Goal: Information Seeking & Learning: Learn about a topic

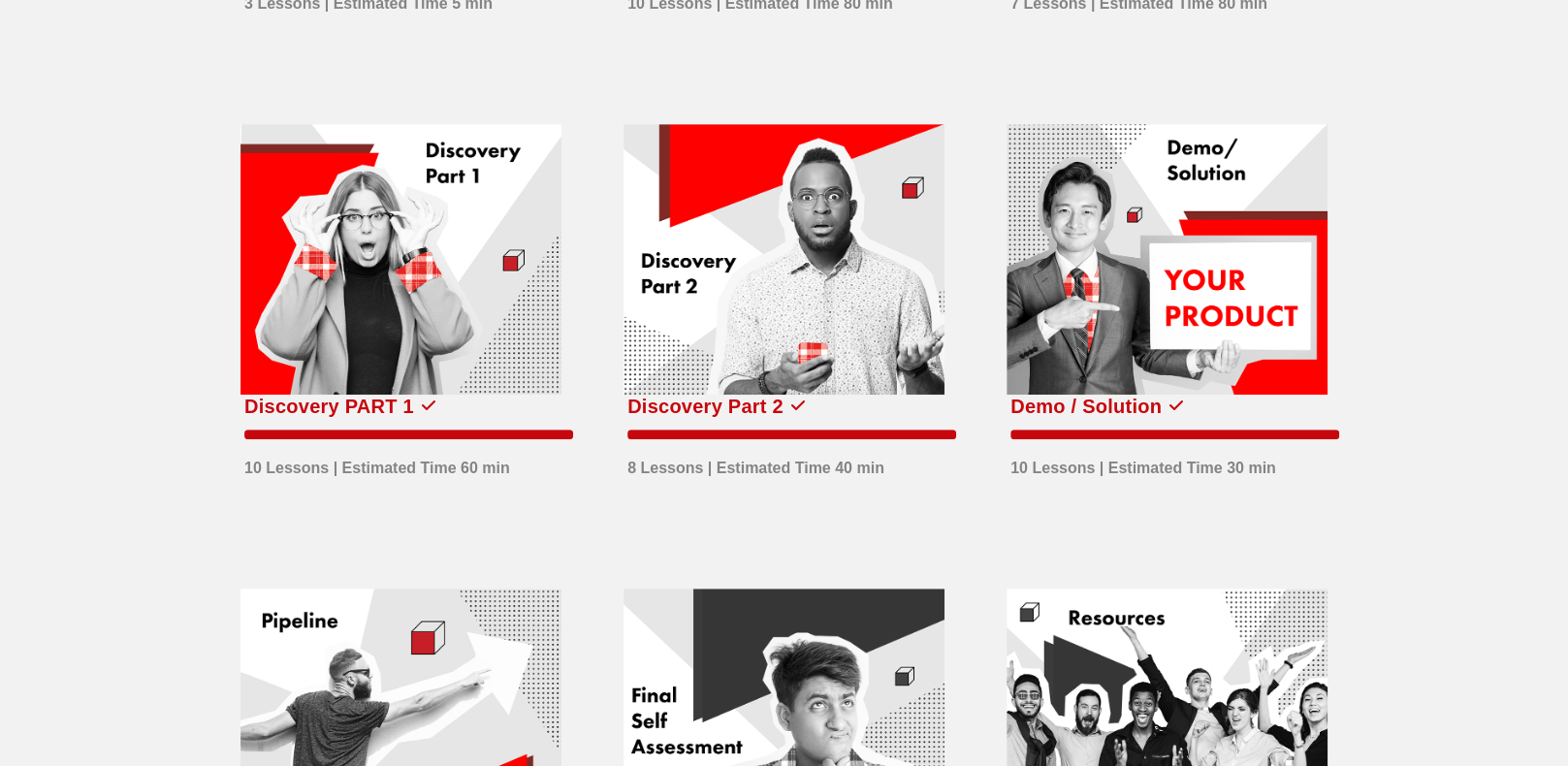
click at [744, 305] on div at bounding box center [783, 259] width 321 height 272
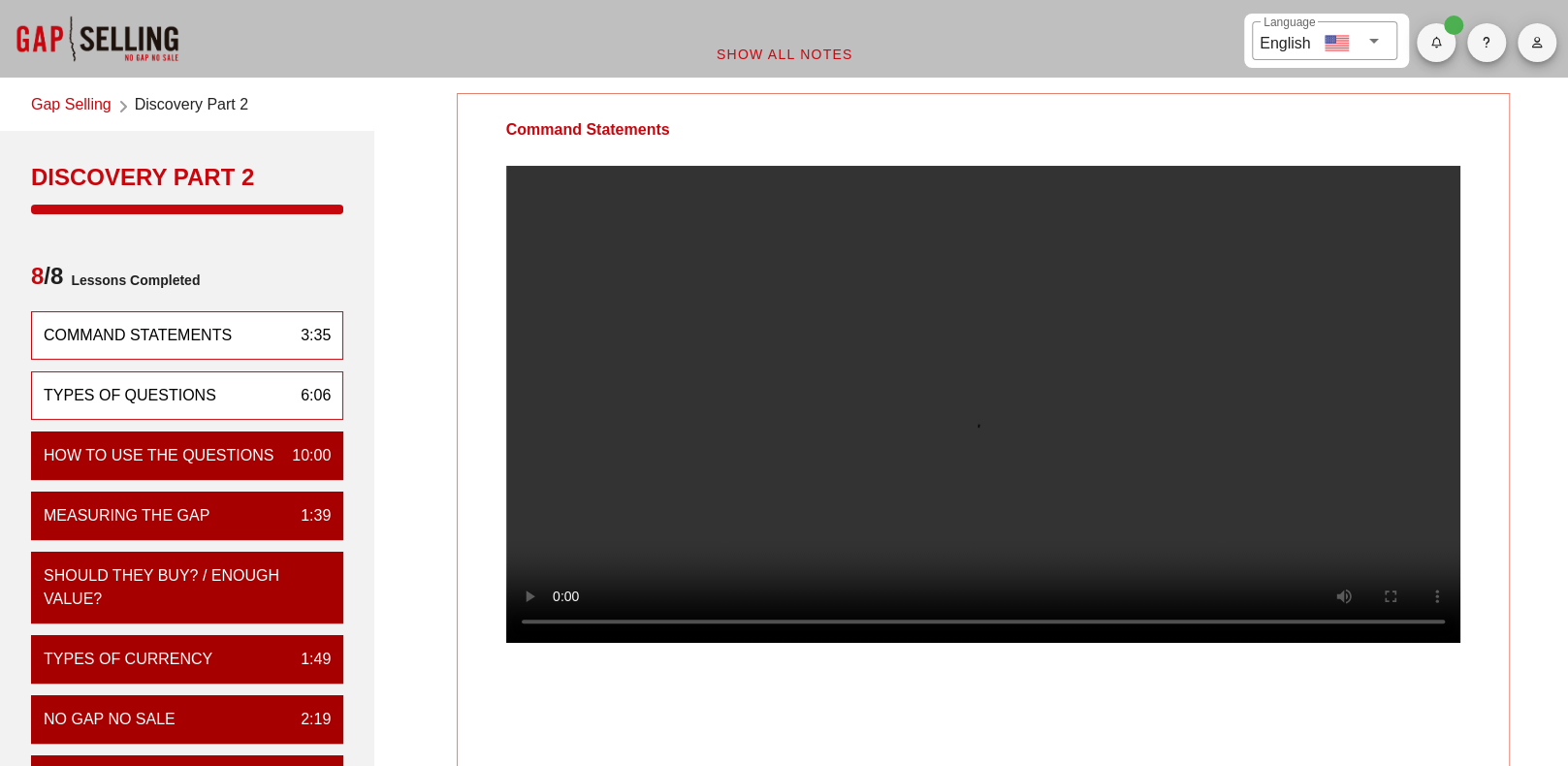
click at [183, 381] on div "Types of Questions 6:06" at bounding box center [187, 394] width 312 height 48
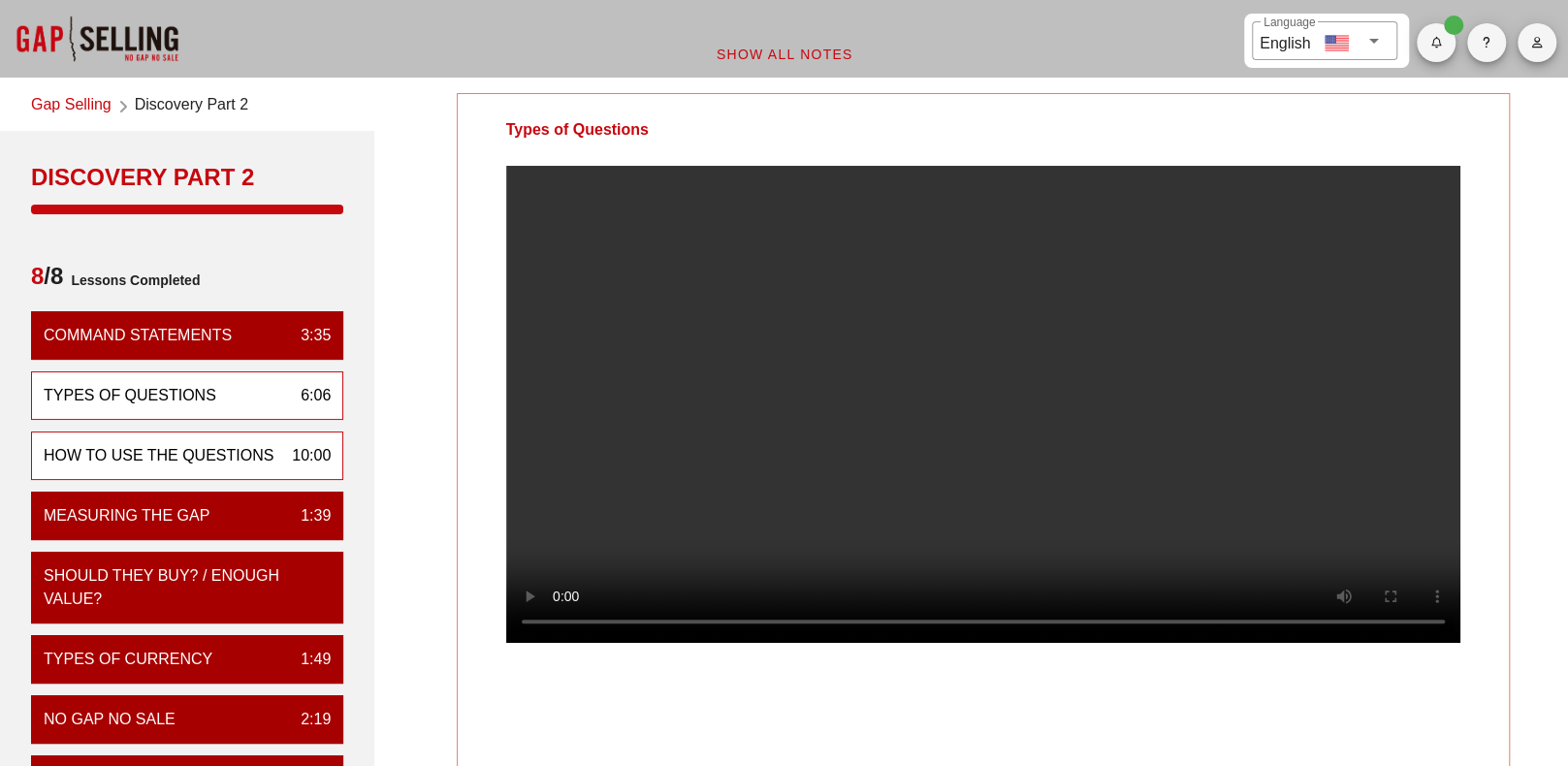
click at [227, 450] on div "How to Use the Questions" at bounding box center [158, 456] width 230 height 24
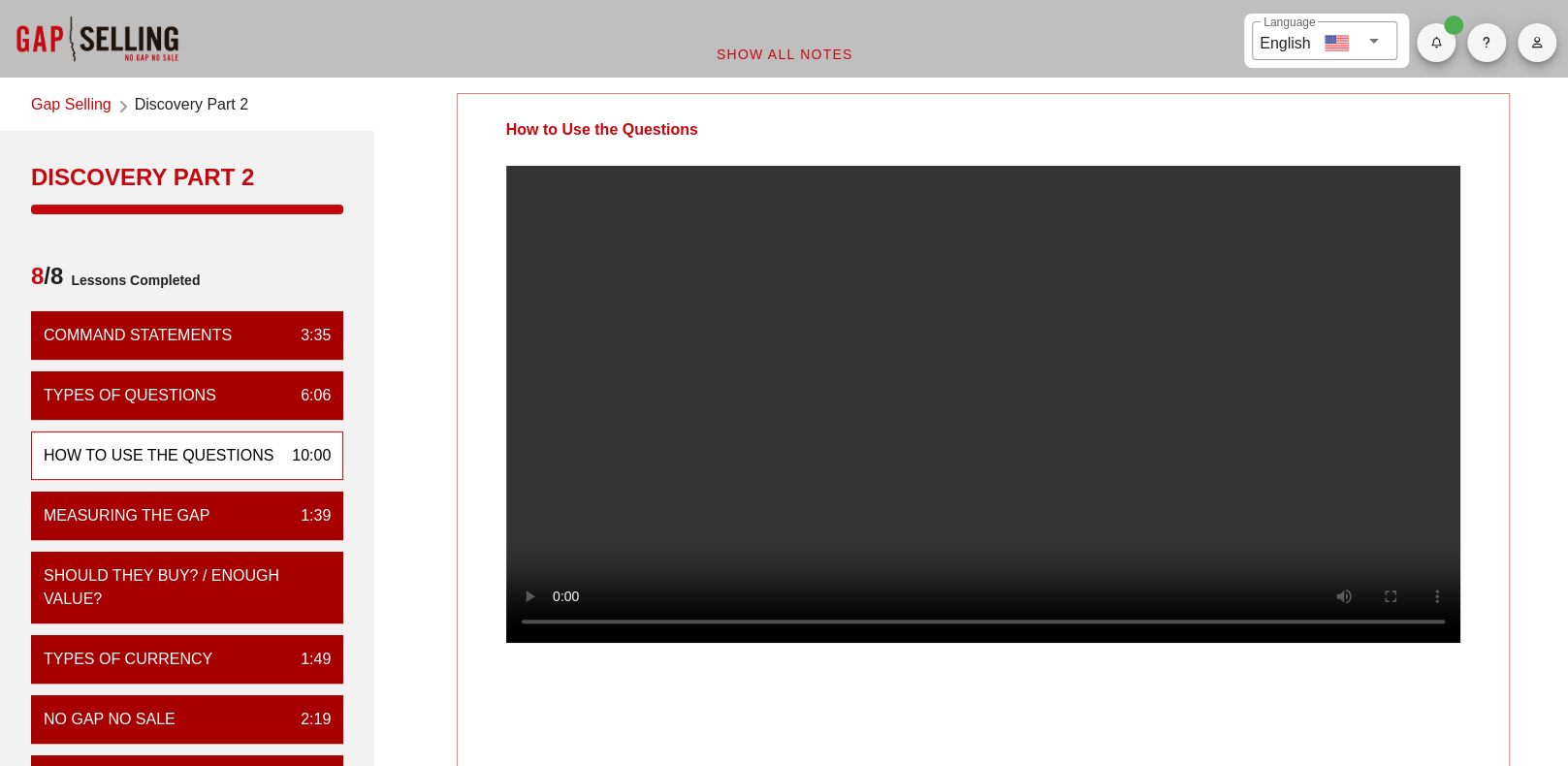
click at [915, 432] on video at bounding box center [983, 404] width 954 height 477
click at [996, 332] on video at bounding box center [983, 404] width 954 height 477
click at [871, 391] on video at bounding box center [983, 404] width 954 height 477
click at [768, 340] on video at bounding box center [983, 404] width 954 height 477
click at [1123, 442] on video at bounding box center [983, 404] width 954 height 477
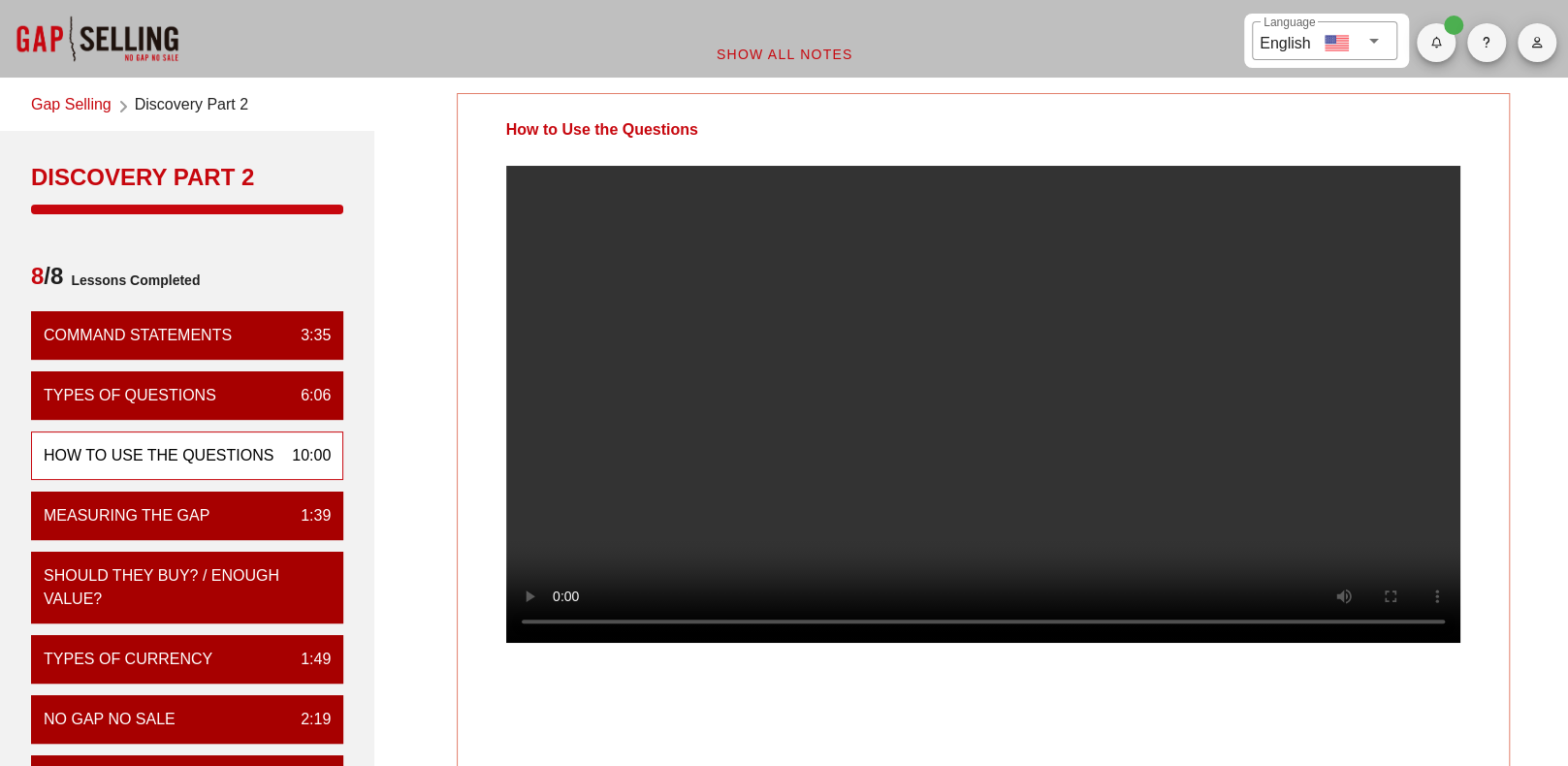
click at [946, 256] on video at bounding box center [983, 404] width 954 height 477
click at [1059, 452] on video at bounding box center [983, 404] width 954 height 477
click at [1419, 426] on video at bounding box center [983, 404] width 954 height 477
